Goal: Navigation & Orientation: Find specific page/section

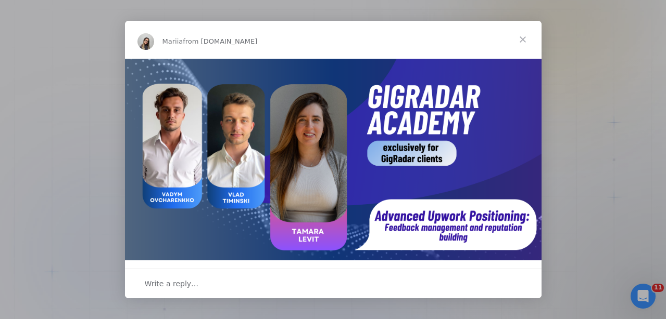
click at [522, 38] on span "Close" at bounding box center [522, 39] width 37 height 37
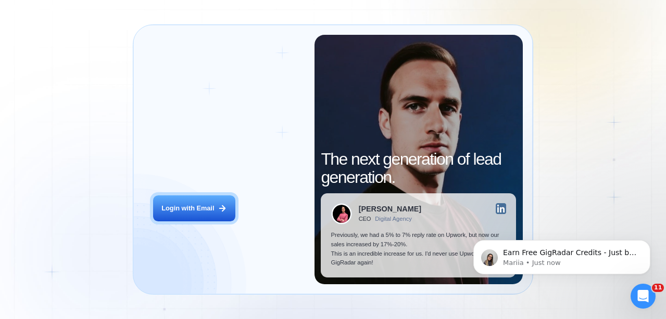
click at [171, 222] on div "Login ‍ Welcome to GigRadar. AI Business Manager for Agencies Login with Email" at bounding box center [228, 159] width 171 height 249
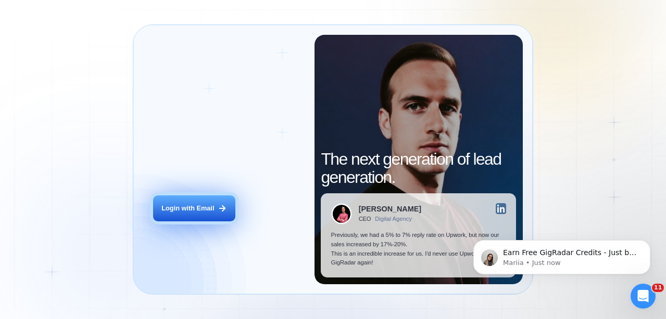
click at [176, 209] on div "Login with Email" at bounding box center [187, 208] width 53 height 9
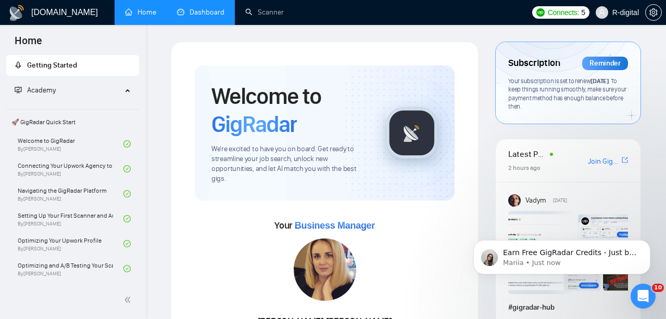
click at [199, 17] on link "Dashboard" at bounding box center [200, 12] width 47 height 9
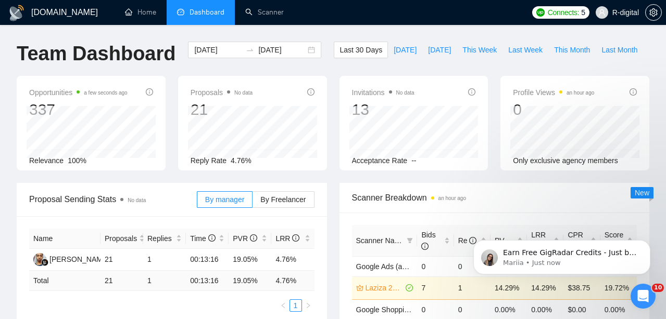
click at [351, 0] on ul "Home Dashboard Scanner" at bounding box center [317, 12] width 418 height 25
